Goal: Check status: Check status

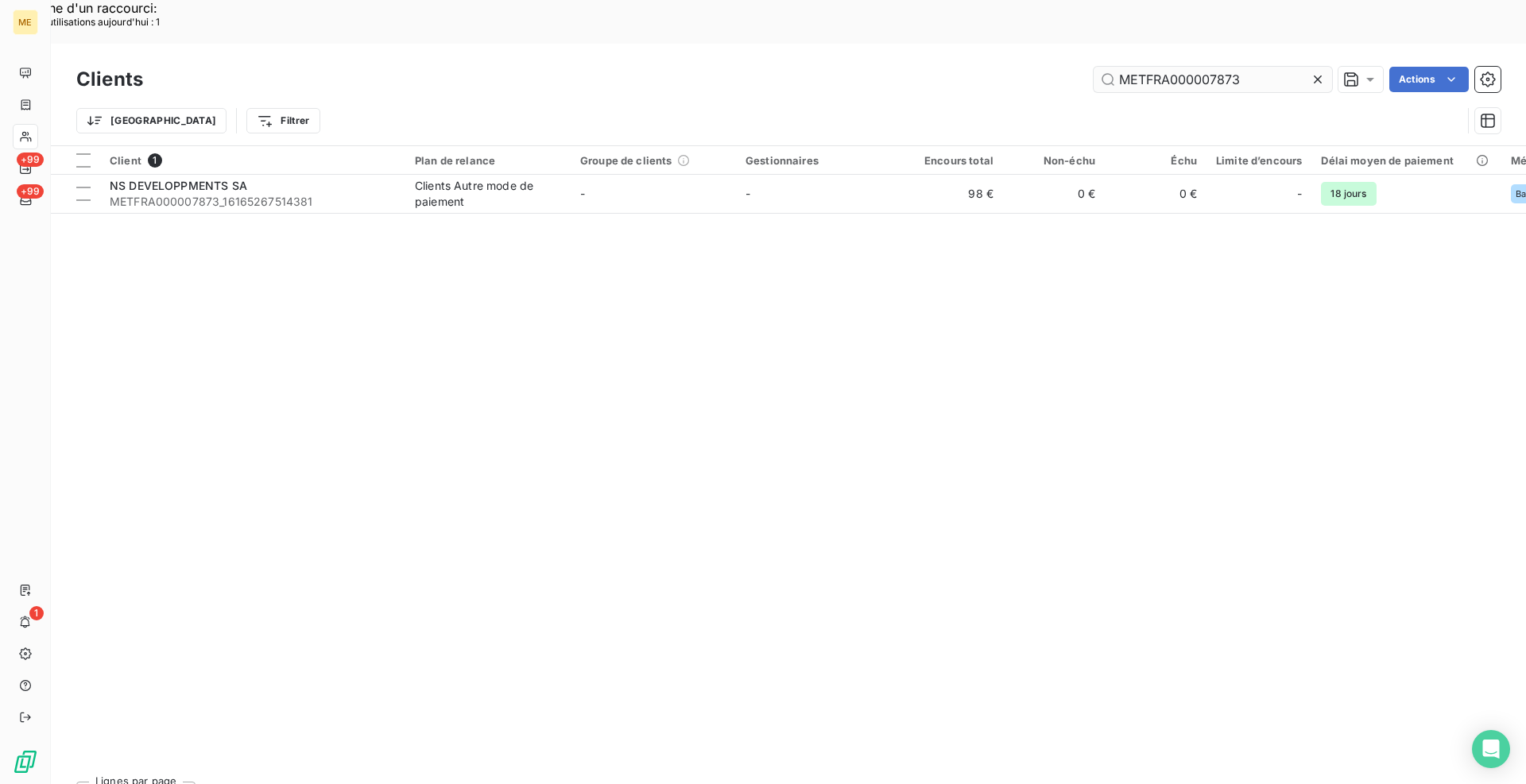
click at [1151, 66] on input "METFRA000007873" at bounding box center [1212, 79] width 238 height 26
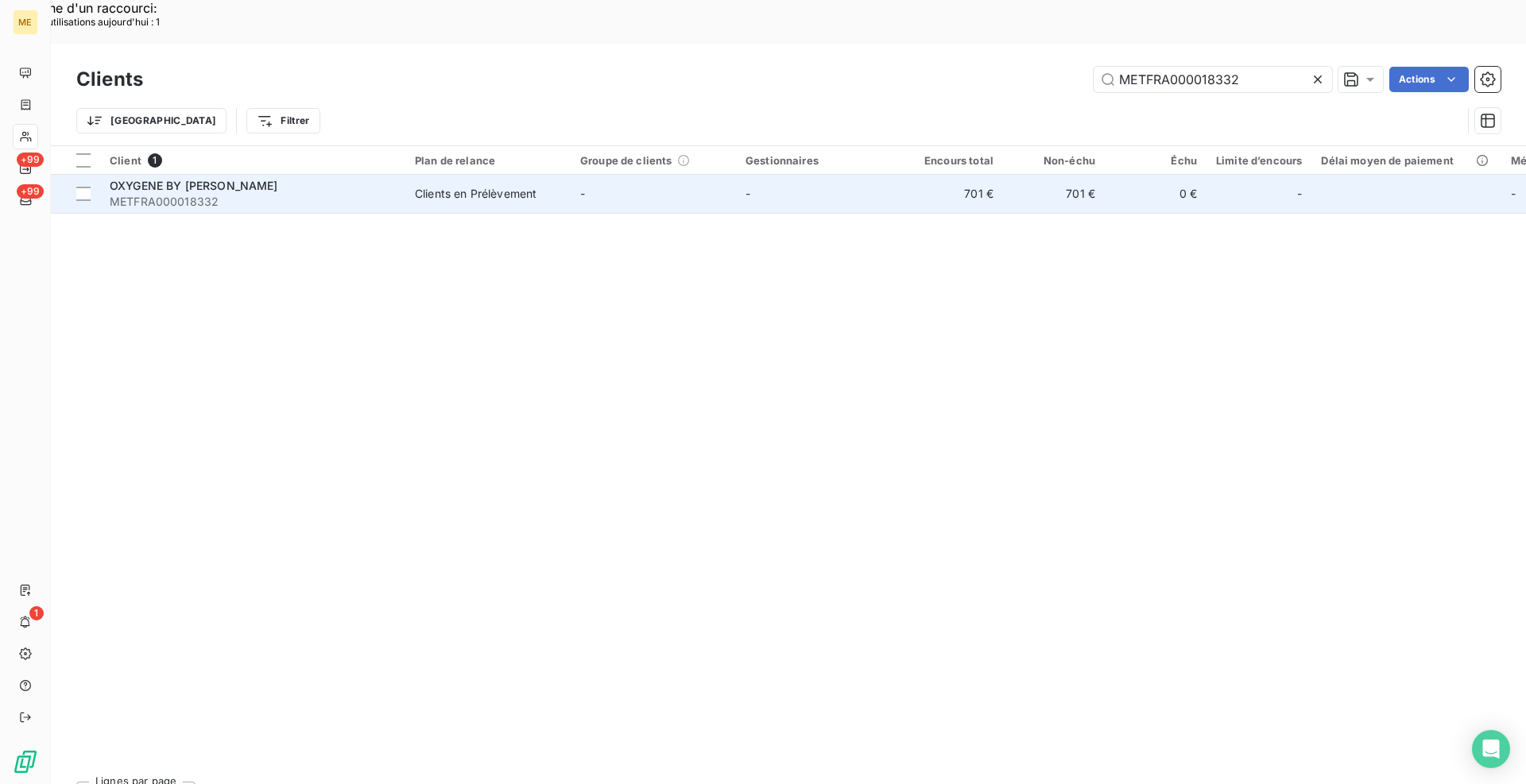
type input "METFRA000018332"
click at [328, 194] on span "METFRA000018332" at bounding box center [253, 202] width 286 height 16
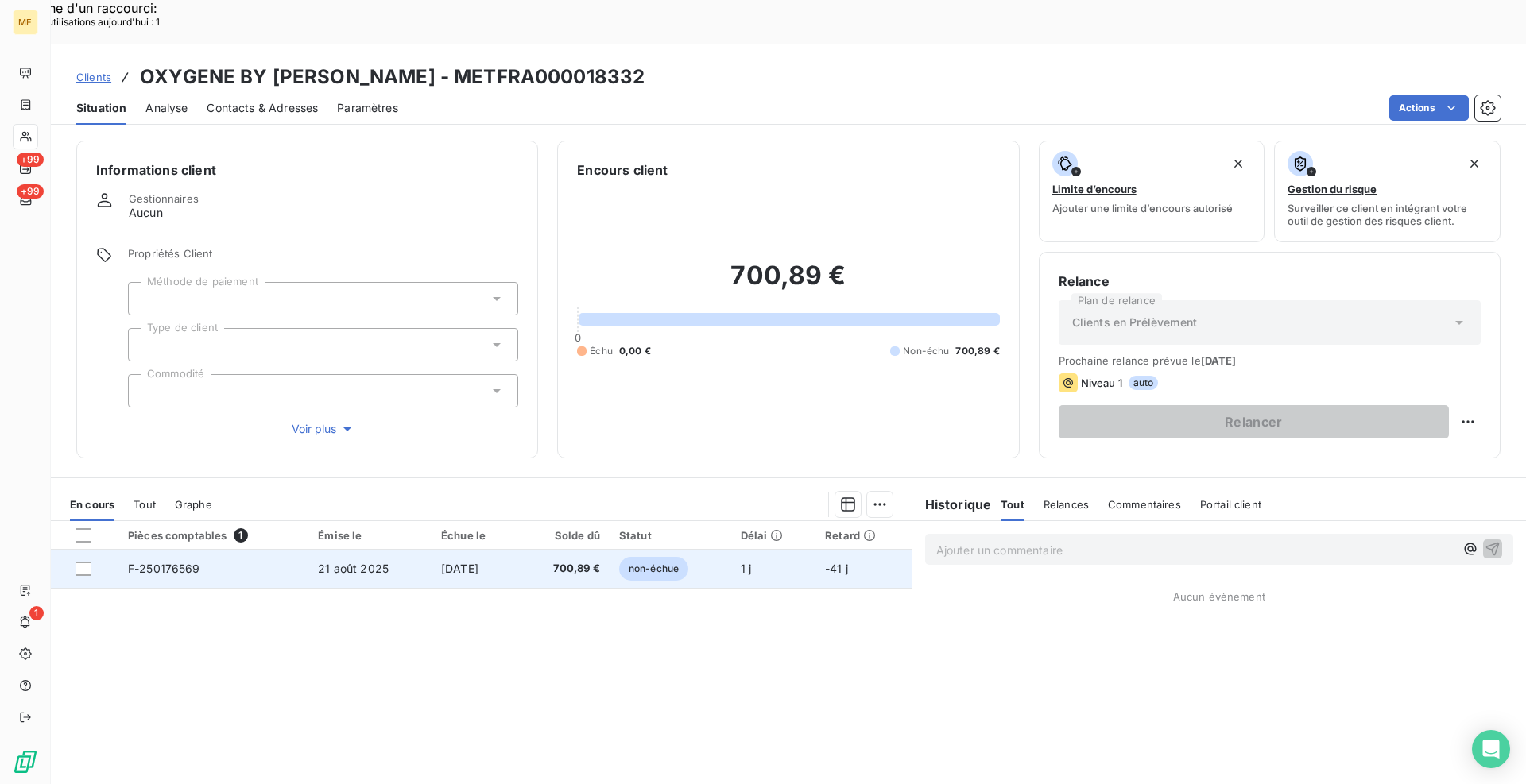
click at [139, 562] on span "F-250176569" at bounding box center [164, 569] width 72 height 13
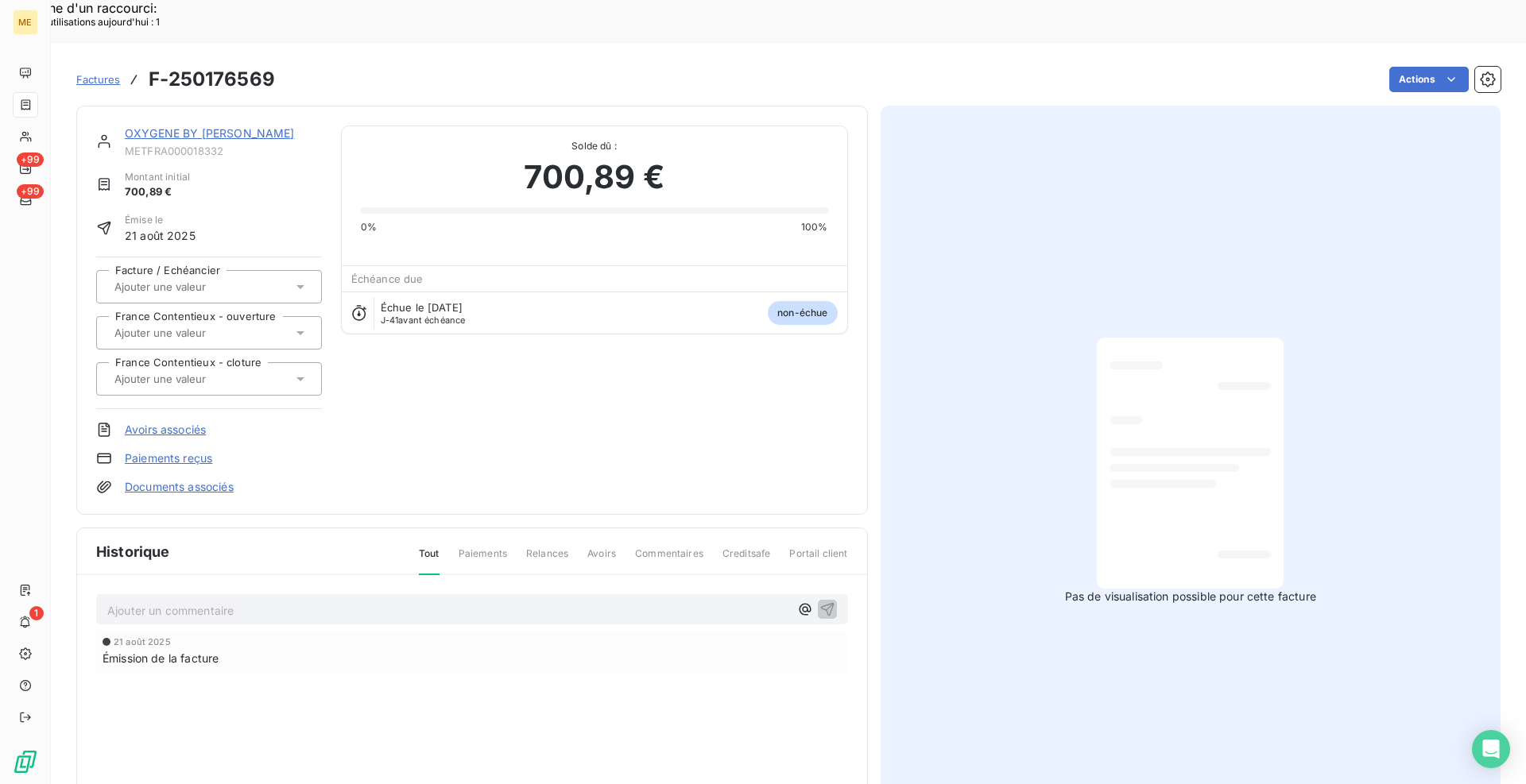
click at [170, 126] on link "OXYGENE BY [PERSON_NAME]" at bounding box center [210, 133] width 170 height 13
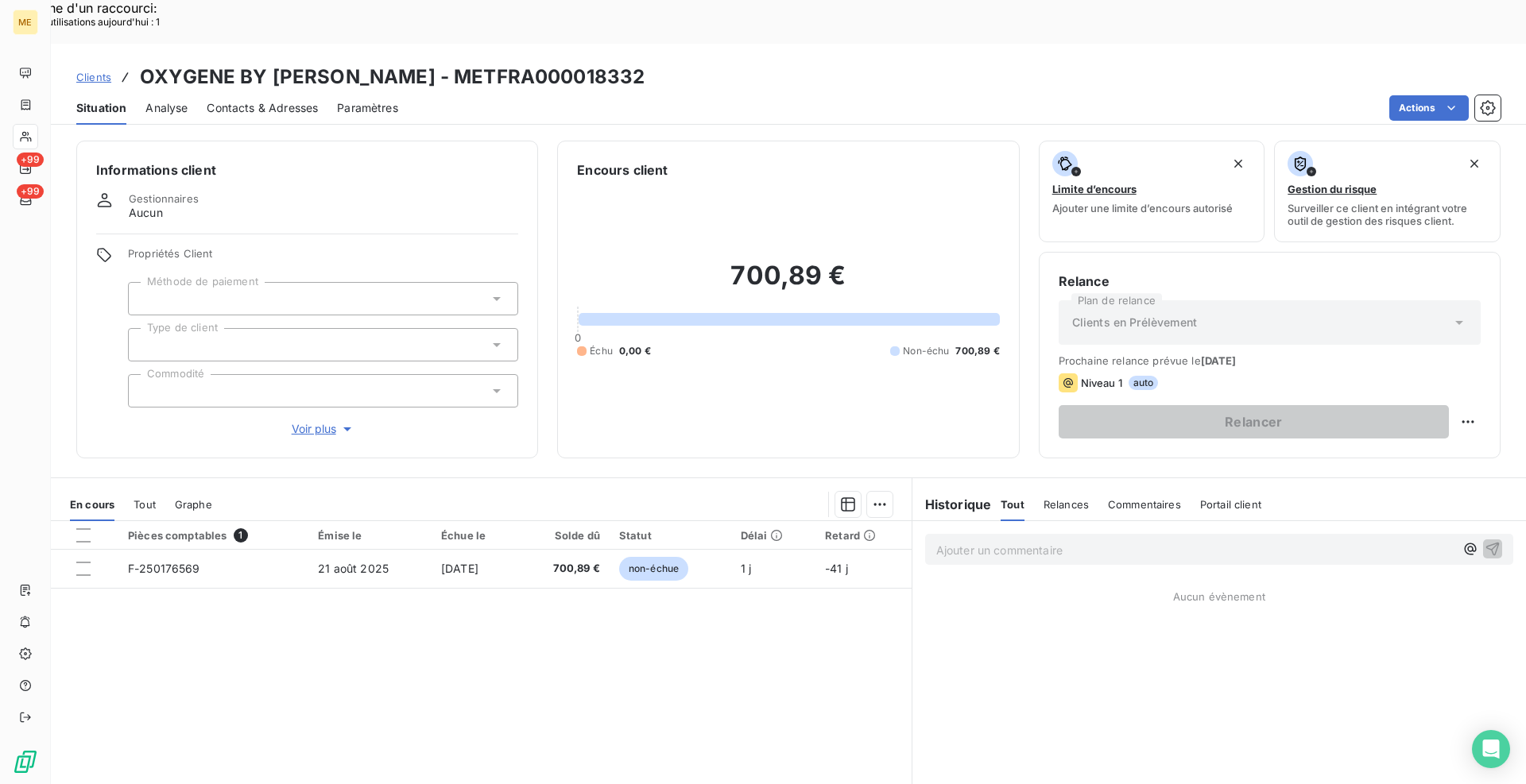
click at [454, 616] on div "Pièces comptables 1 Émise le Échue le Solde dû Statut Délai Retard F-250176569 …" at bounding box center [482, 674] width 861 height 306
click at [680, 96] on div "Actions" at bounding box center [959, 108] width 1084 height 26
